Goal: Task Accomplishment & Management: Manage account settings

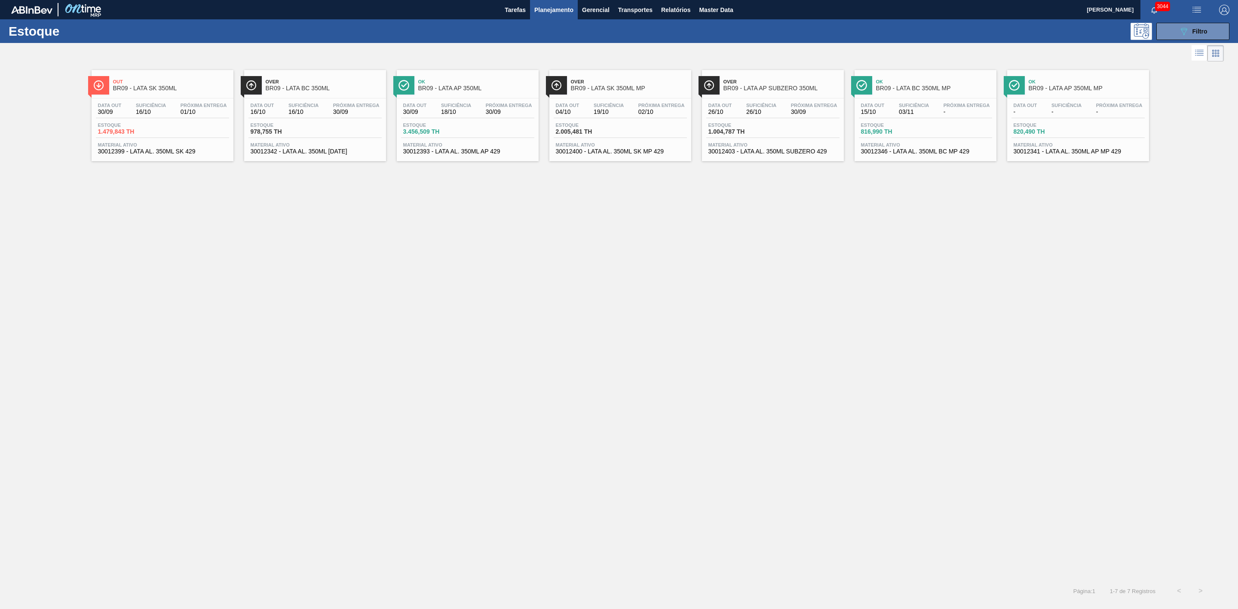
click at [187, 78] on div "Out BR09 - LATA SK 350ML" at bounding box center [171, 85] width 116 height 19
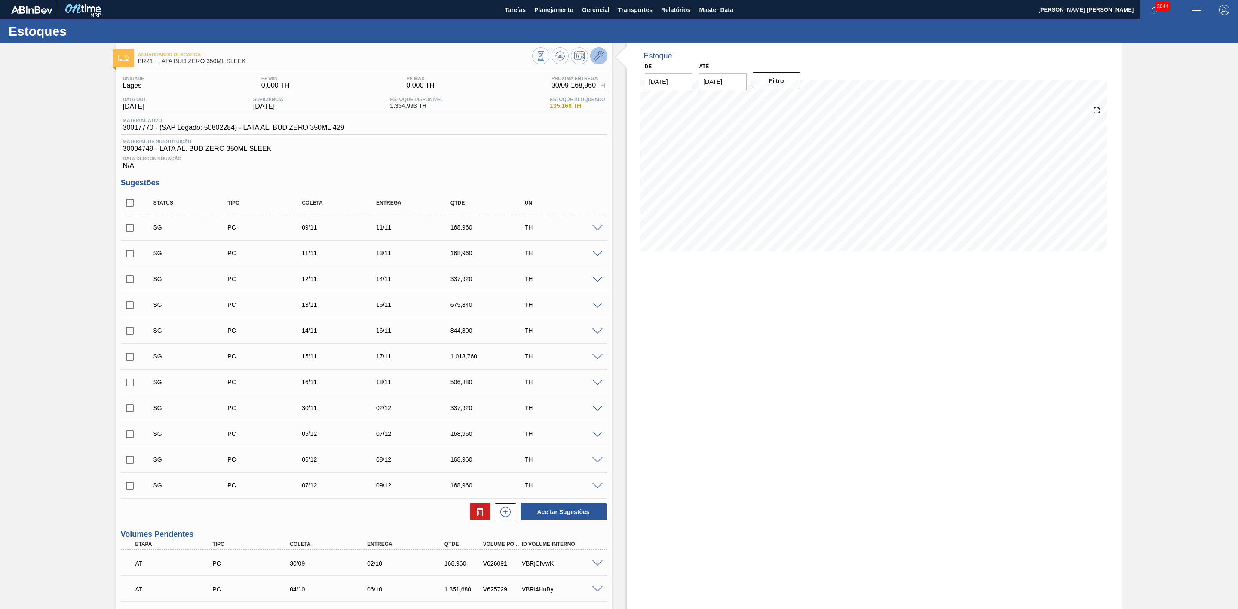
click at [597, 55] on icon at bounding box center [598, 56] width 10 height 10
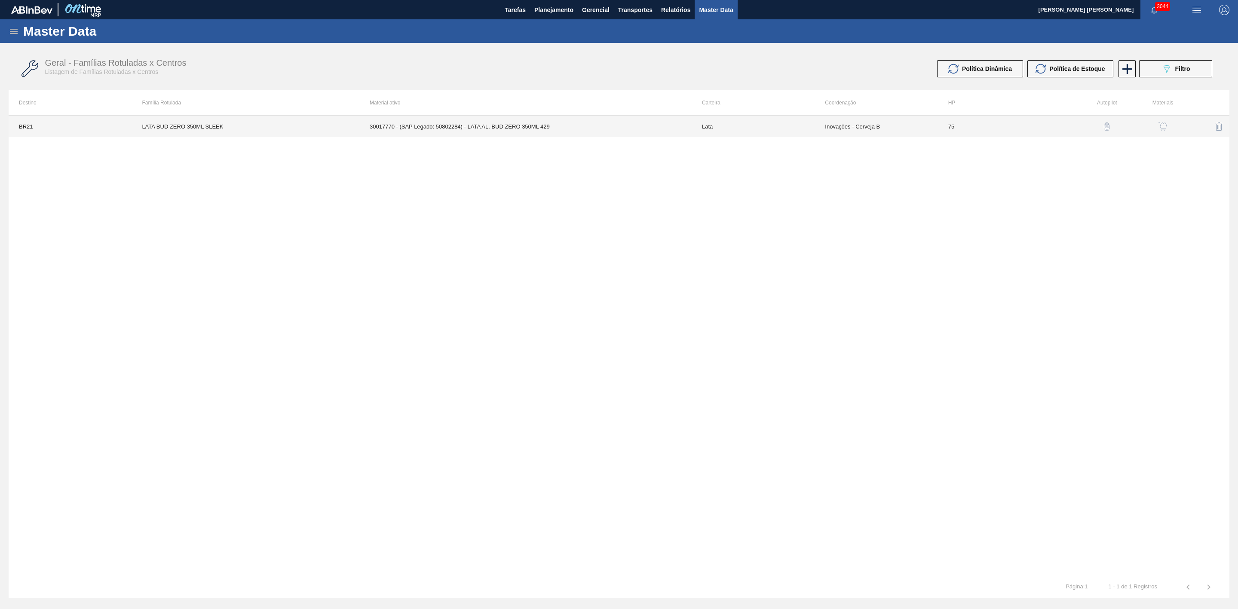
click at [536, 125] on td "30017770 - (SAP Legado: 50802284) - LATA AL. BUD ZERO 350ML 429" at bounding box center [525, 126] width 332 height 21
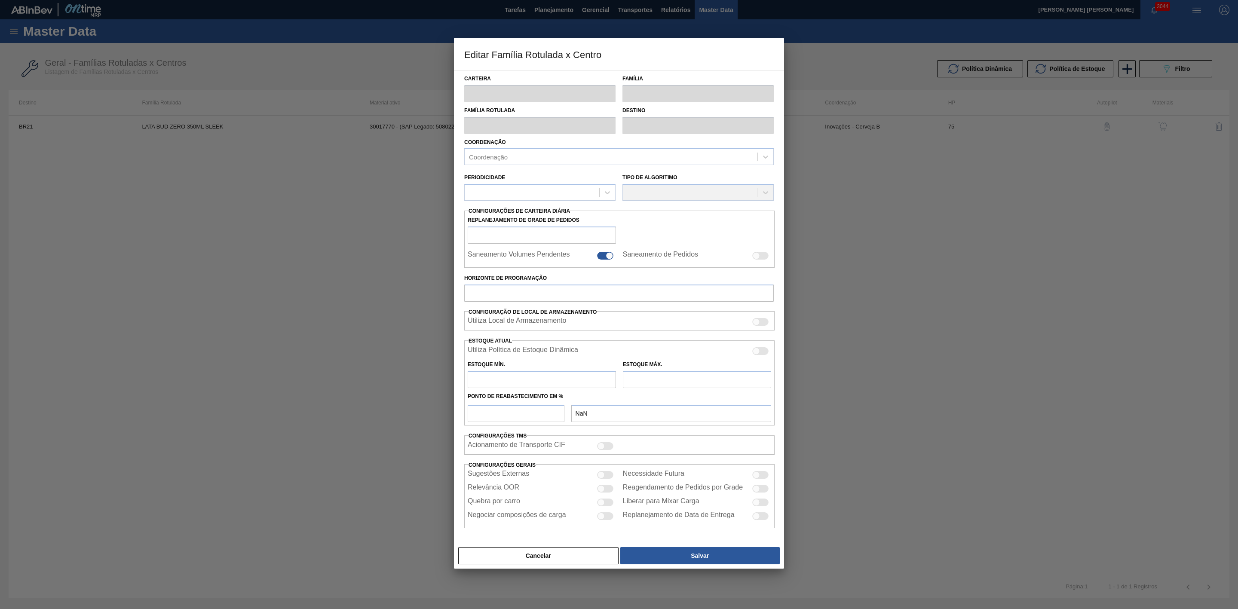
type input "Lata"
type input "LATA BUD ZERO 350ML SLEEK"
type input "BR21 - Lages"
type input "0"
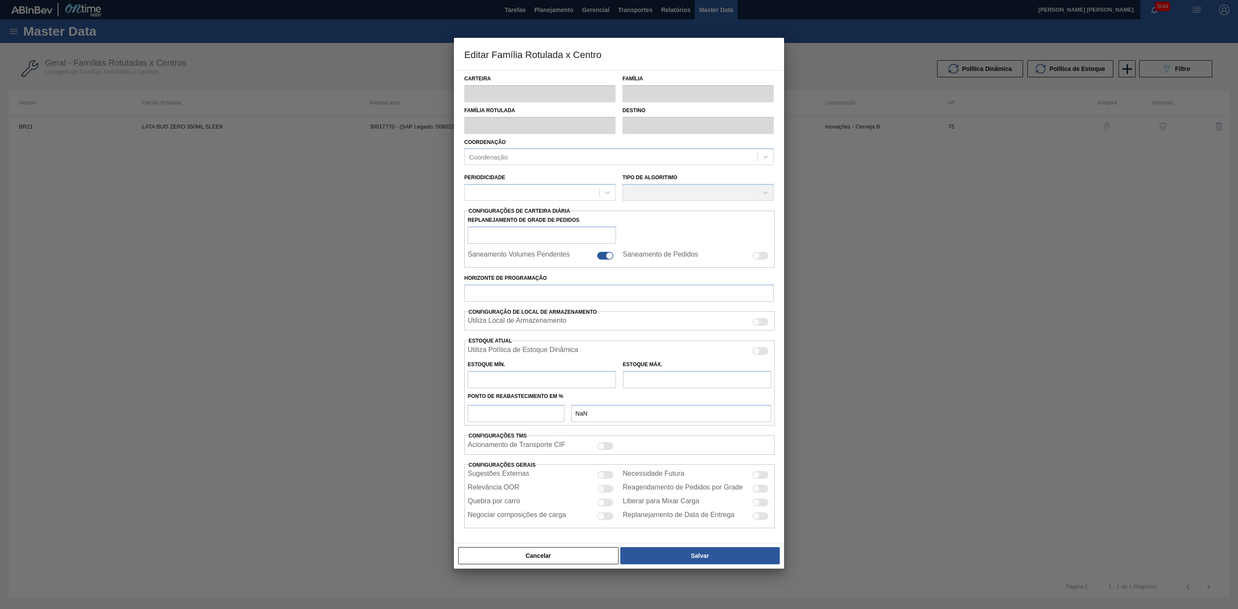
checkbox input "false"
type input "75"
type input "1.416,5"
type input "5.134,81"
type input "43"
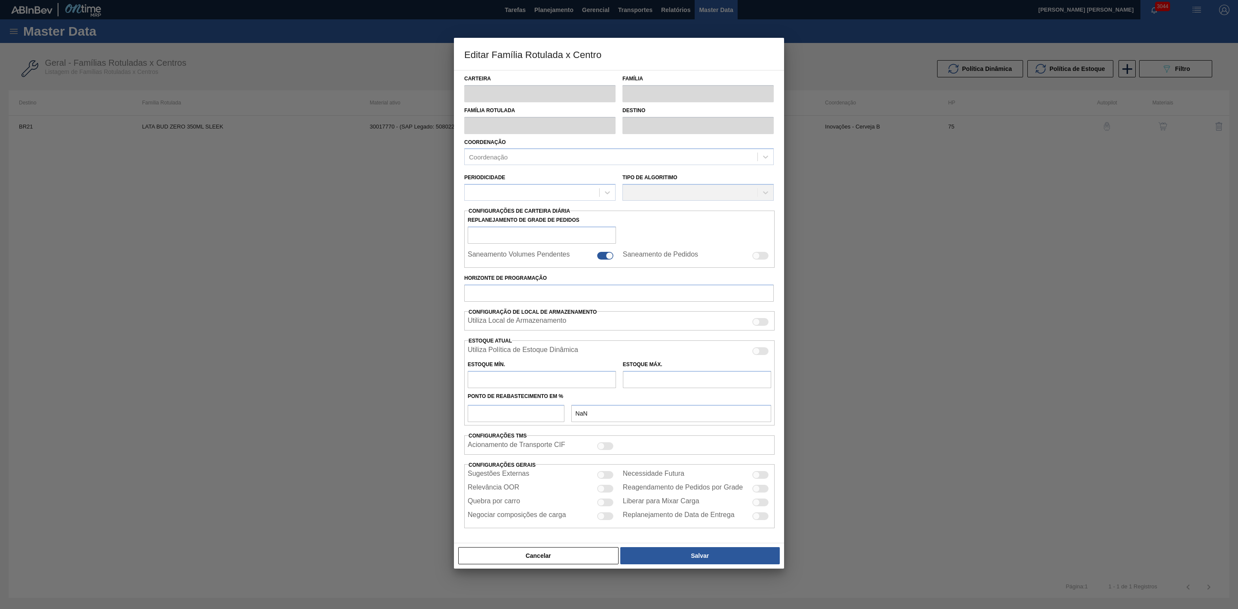
type input "3.010,060"
checkbox input "true"
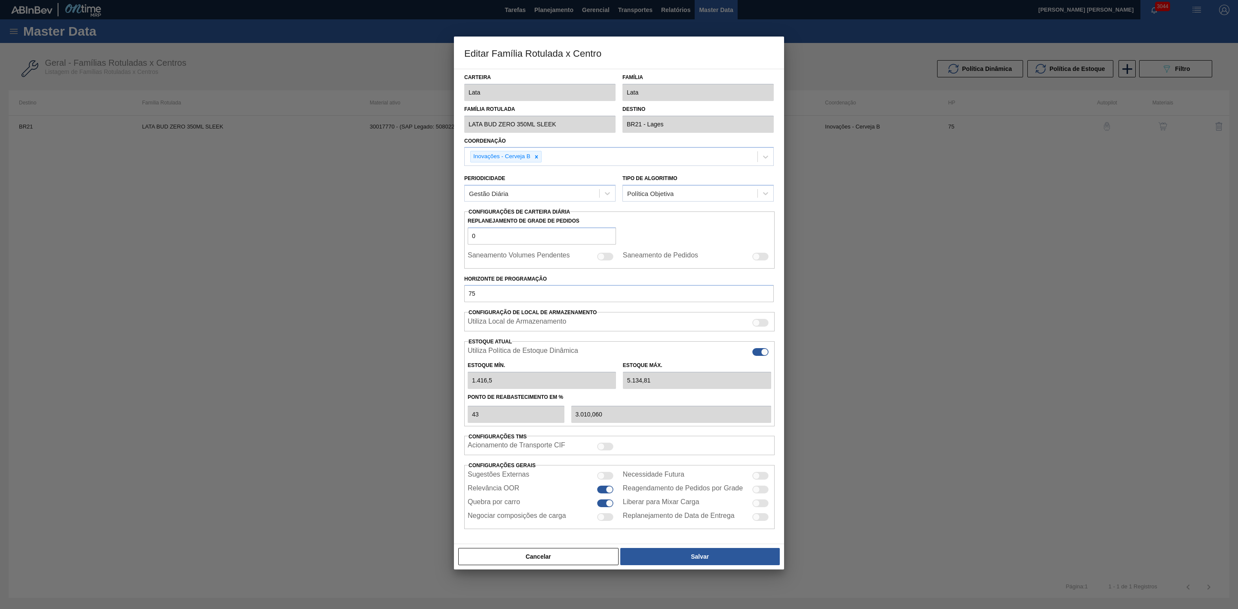
type input "0"
type input "0,000"
click at [918, 278] on div at bounding box center [619, 304] width 1238 height 609
